Goal: Find specific page/section: Find specific page/section

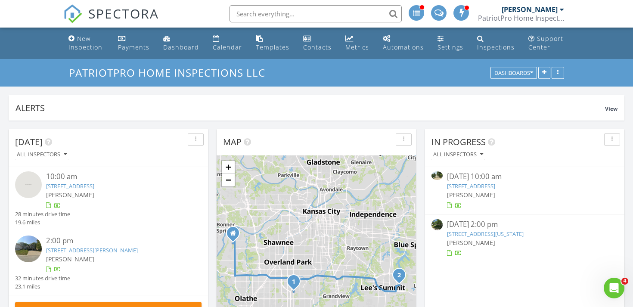
click at [495, 185] on link "[STREET_ADDRESS]" at bounding box center [471, 186] width 48 height 8
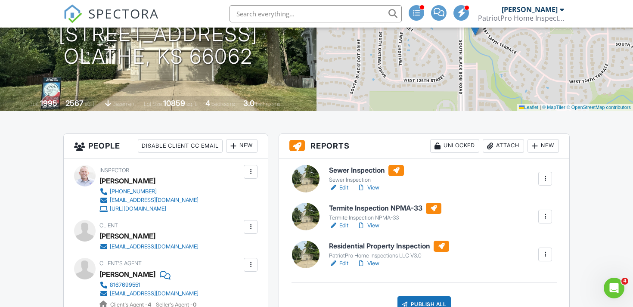
scroll to position [133, 0]
